Goal: Go to known website: Go to known website

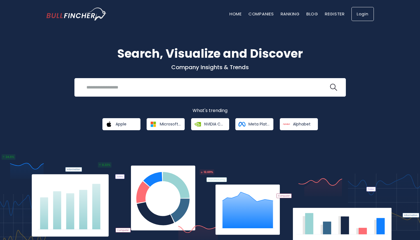
click at [358, 17] on link "Login" at bounding box center [362, 14] width 22 height 14
click at [129, 125] on link "Apple" at bounding box center [121, 124] width 38 height 12
click at [93, 16] on img "Go to homepage" at bounding box center [76, 14] width 60 height 13
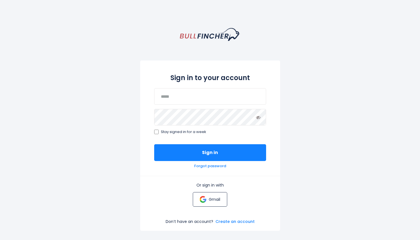
click at [214, 201] on p "Gmail" at bounding box center [214, 199] width 11 height 5
